Goal: Task Accomplishment & Management: Use online tool/utility

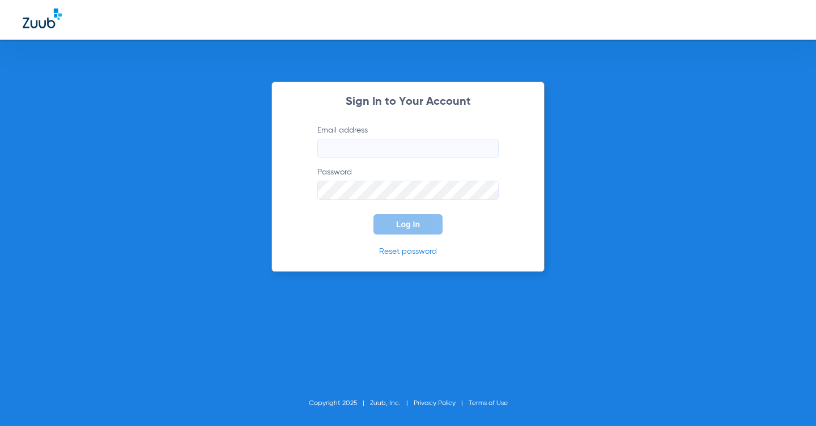
type input "[EMAIL_ADDRESS][DOMAIN_NAME]"
click at [422, 227] on button "Log In" at bounding box center [407, 224] width 69 height 20
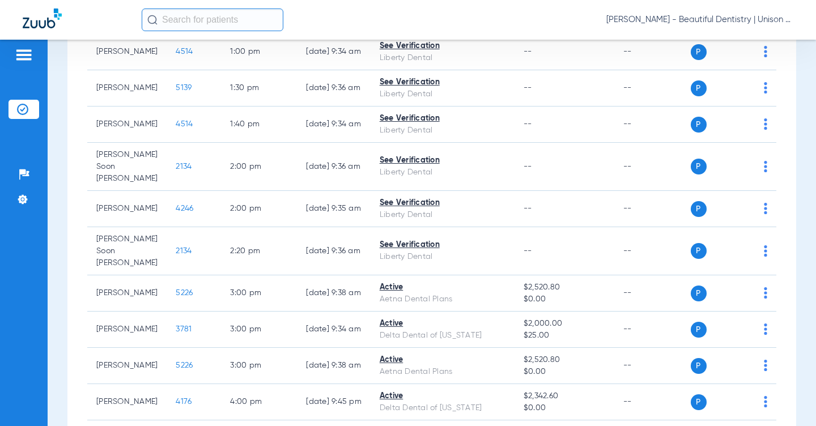
scroll to position [884, 0]
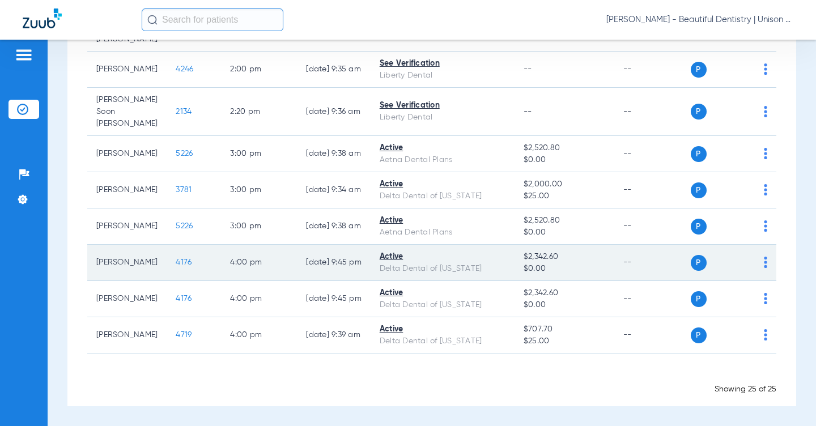
click at [764, 264] on img at bounding box center [765, 262] width 3 height 11
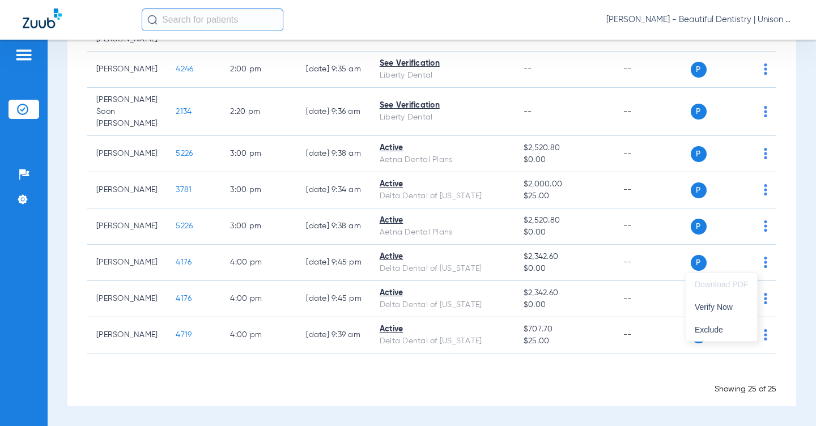
click at [418, 262] on div at bounding box center [408, 213] width 816 height 426
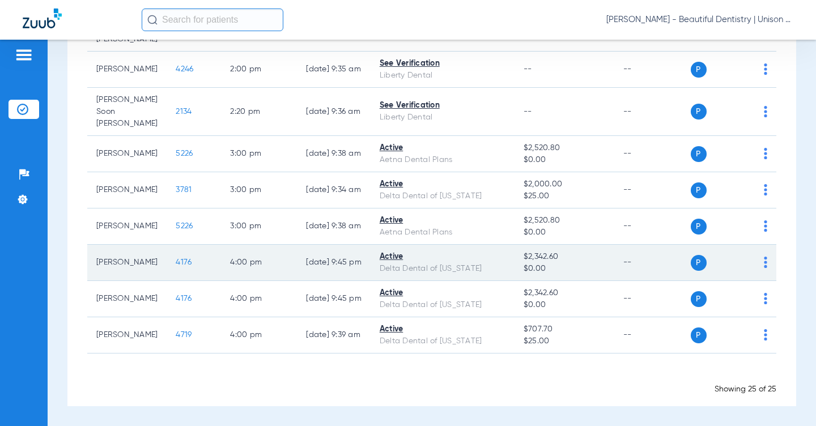
click at [176, 263] on span "4176" at bounding box center [184, 262] width 16 height 8
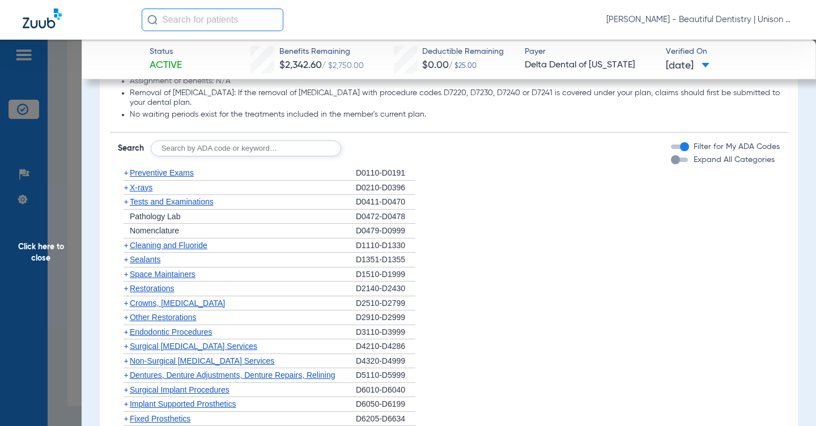
scroll to position [737, 0]
click at [125, 246] on span "+" at bounding box center [126, 245] width 5 height 9
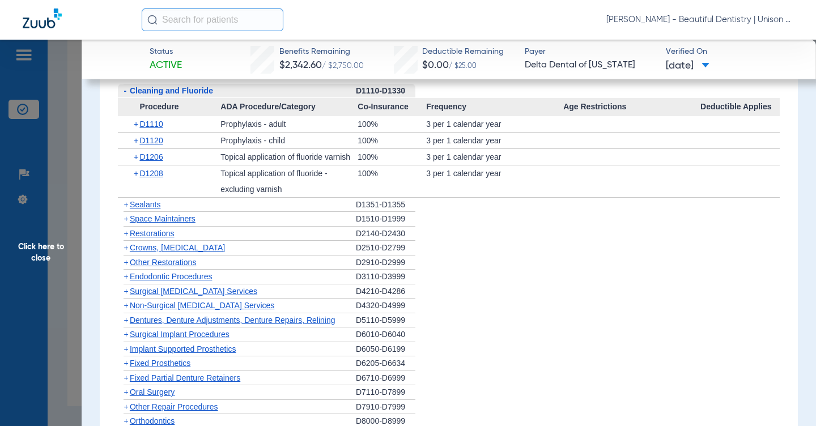
scroll to position [963, 0]
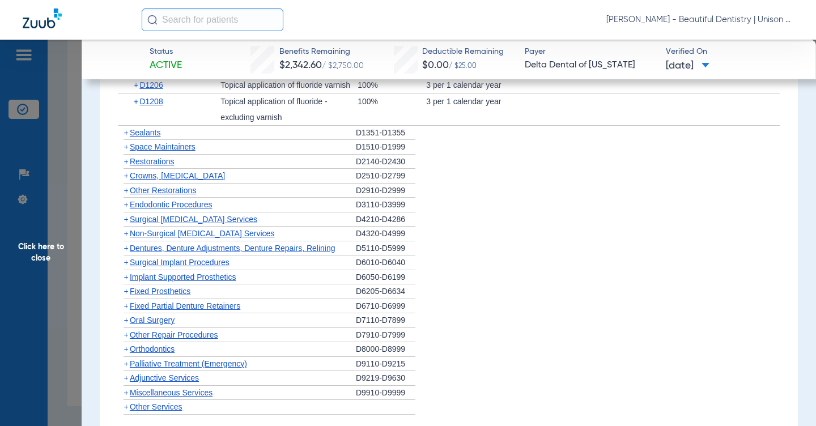
click at [125, 232] on span "+" at bounding box center [126, 233] width 5 height 9
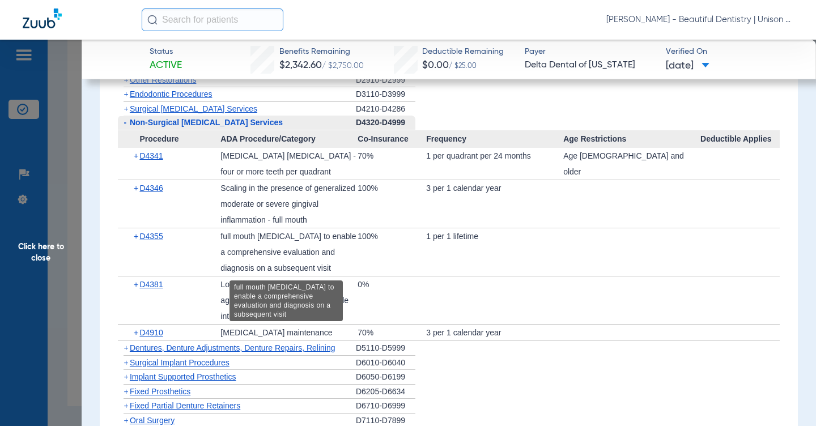
scroll to position [1077, 0]
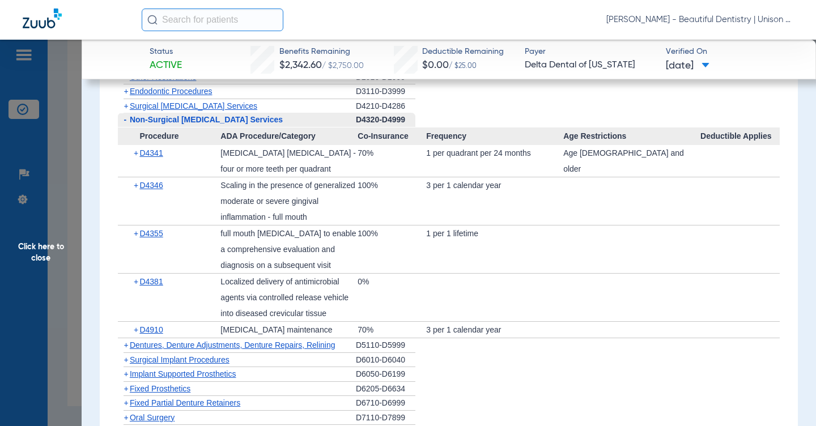
drag, startPoint x: 76, startPoint y: 103, endPoint x: 466, endPoint y: 88, distance: 390.1
click at [76, 103] on span "Click here to close" at bounding box center [41, 253] width 82 height 426
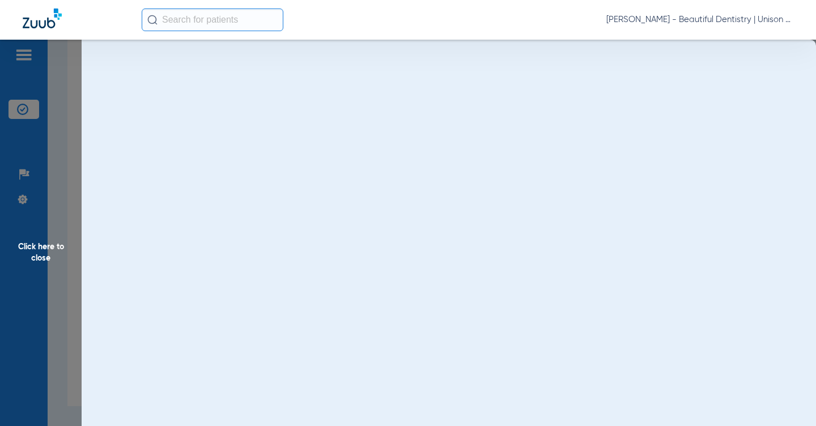
scroll to position [0, 0]
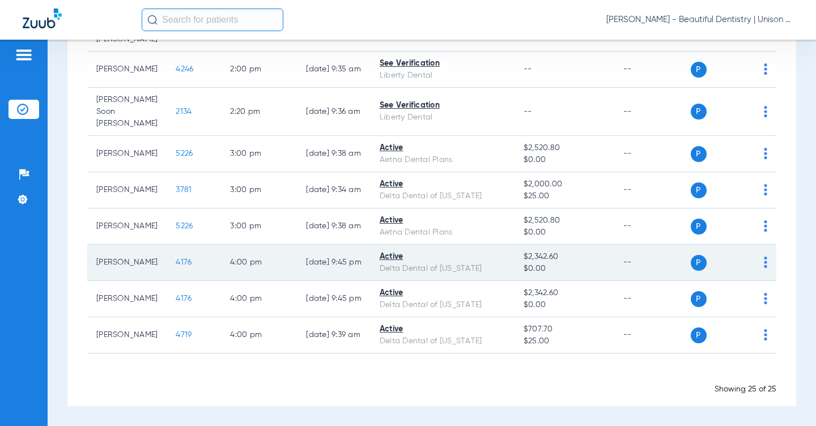
click at [753, 261] on div "P S" at bounding box center [729, 263] width 77 height 16
click at [764, 261] on img at bounding box center [765, 262] width 3 height 11
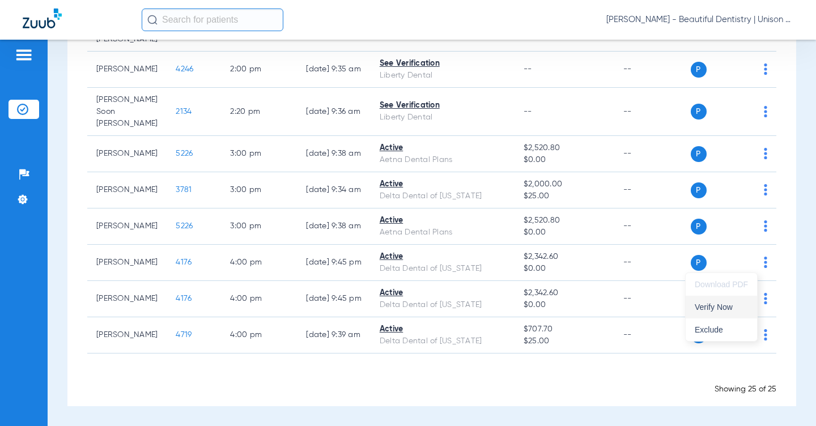
click at [717, 308] on span "Verify Now" at bounding box center [721, 307] width 53 height 8
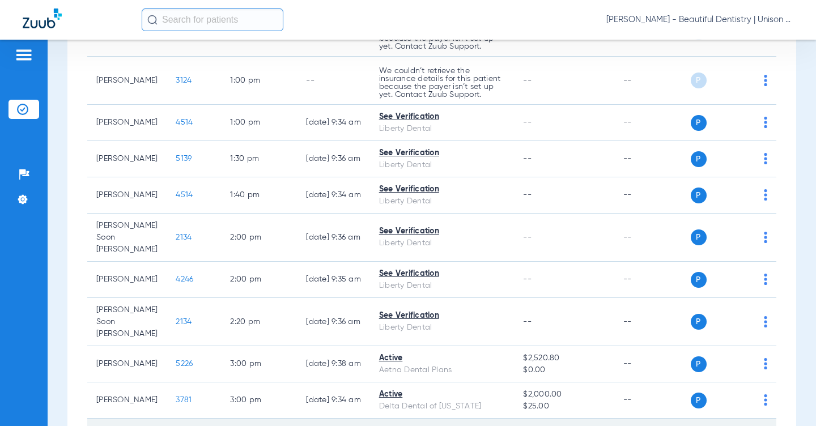
scroll to position [657, 0]
